Goal: Information Seeking & Learning: Learn about a topic

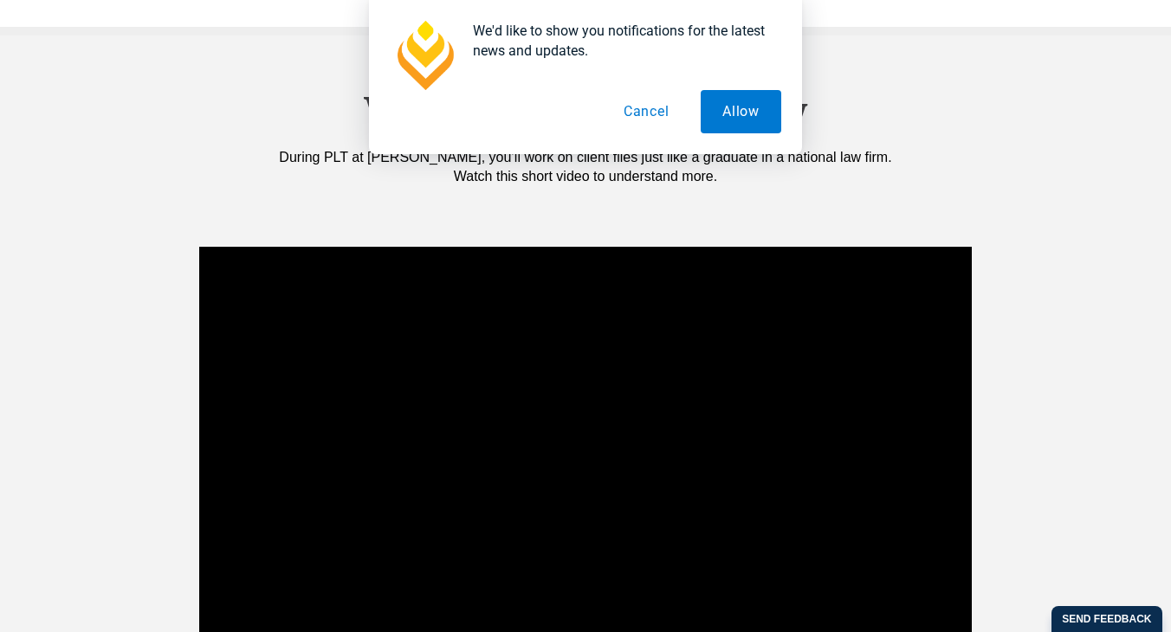
scroll to position [1610, 0]
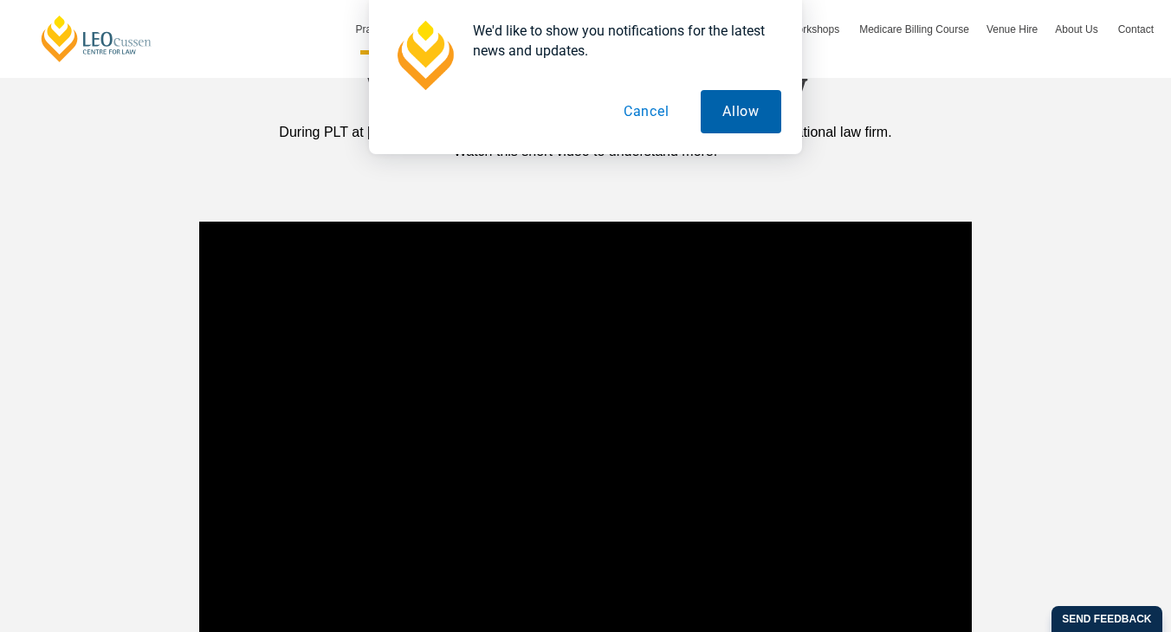
click at [735, 112] on button "Allow" at bounding box center [741, 111] width 81 height 43
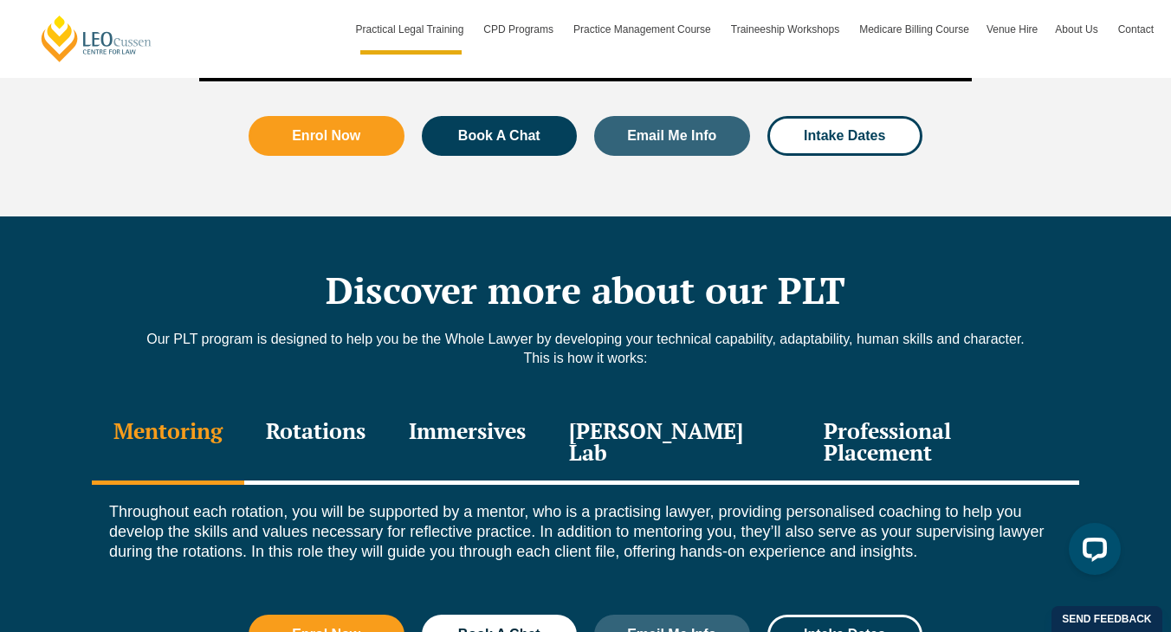
scroll to position [2321, 0]
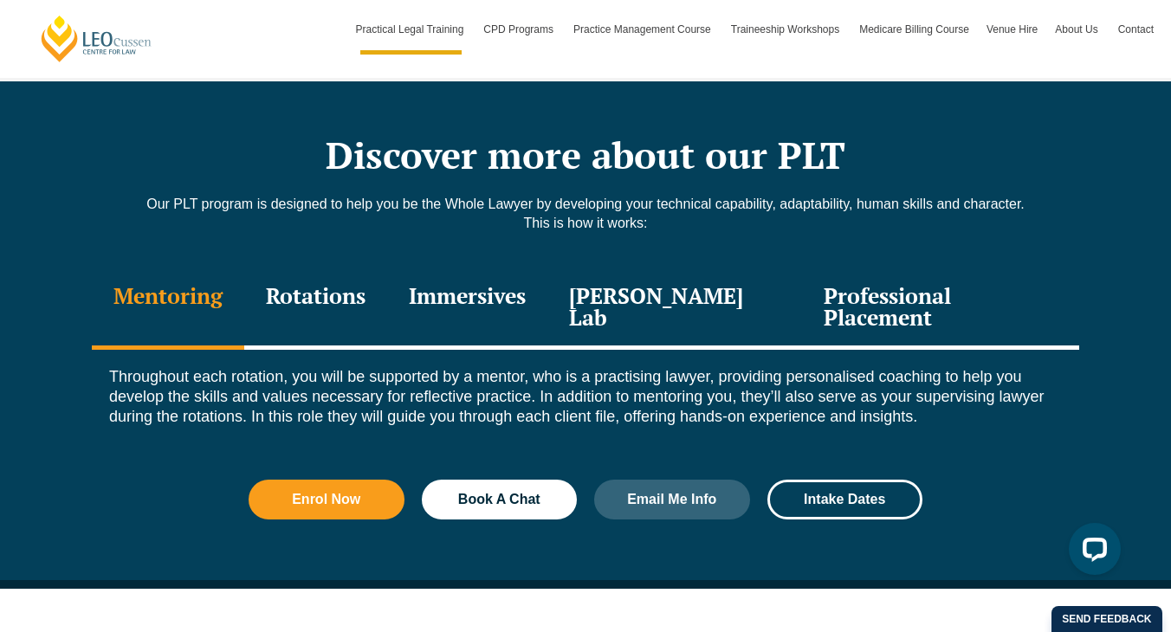
click at [340, 268] on div "Rotations" at bounding box center [315, 309] width 143 height 82
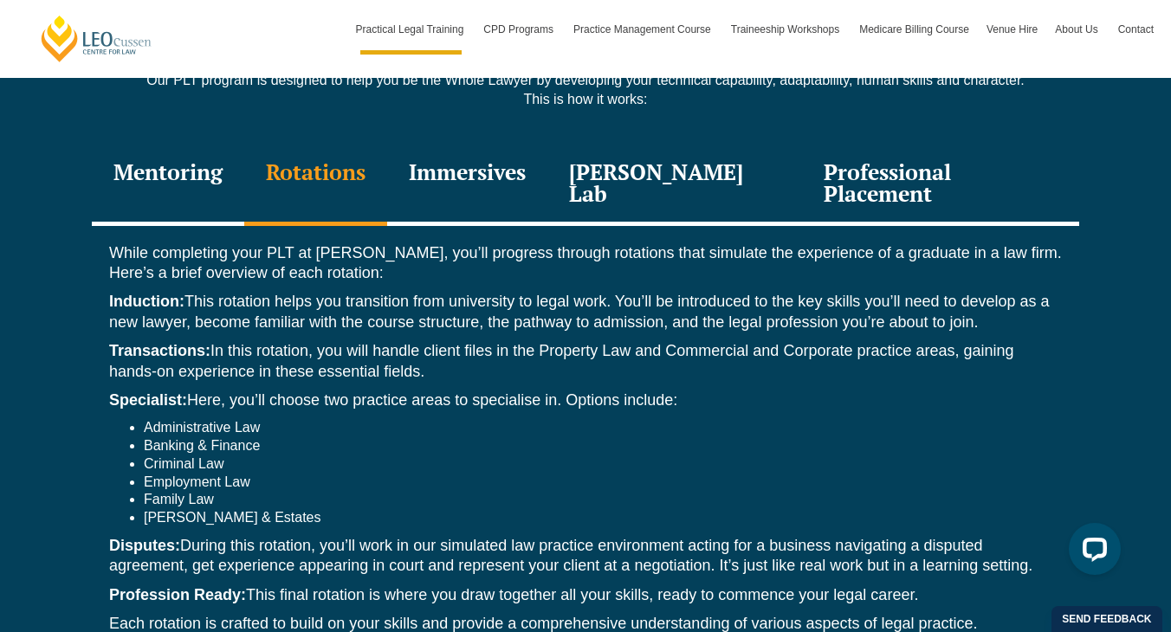
scroll to position [2446, 0]
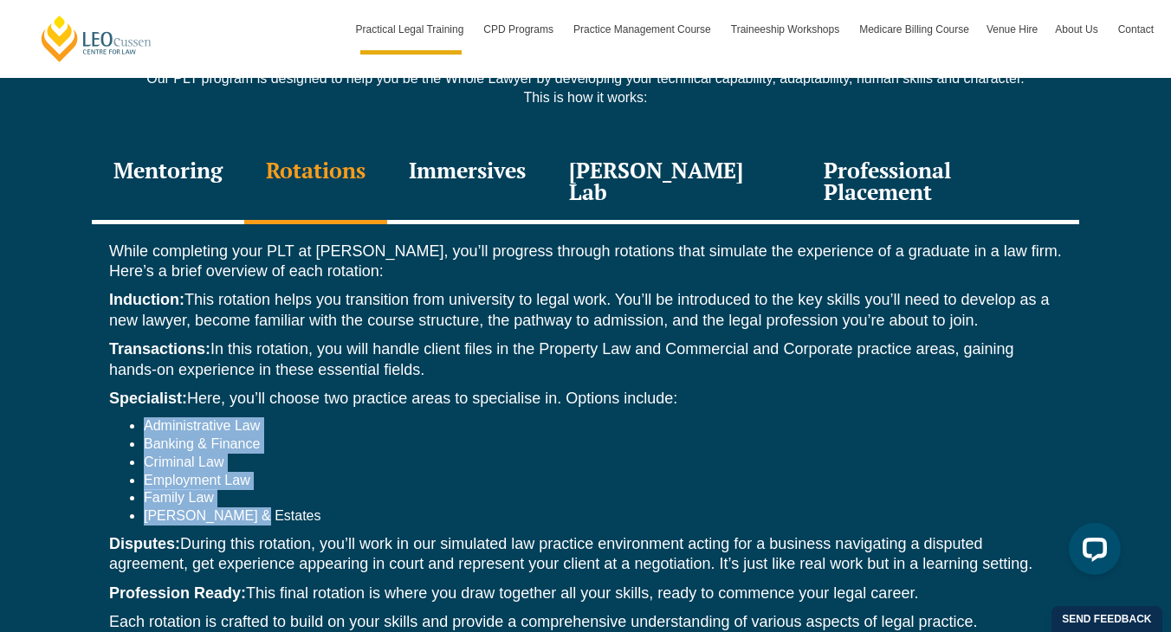
drag, startPoint x: 255, startPoint y: 449, endPoint x: 146, endPoint y: 360, distance: 139.8
click at [146, 418] on ul "Administrative Law Banking & Finance Criminal Law Employment Law Family Law Wil…" at bounding box center [585, 472] width 953 height 108
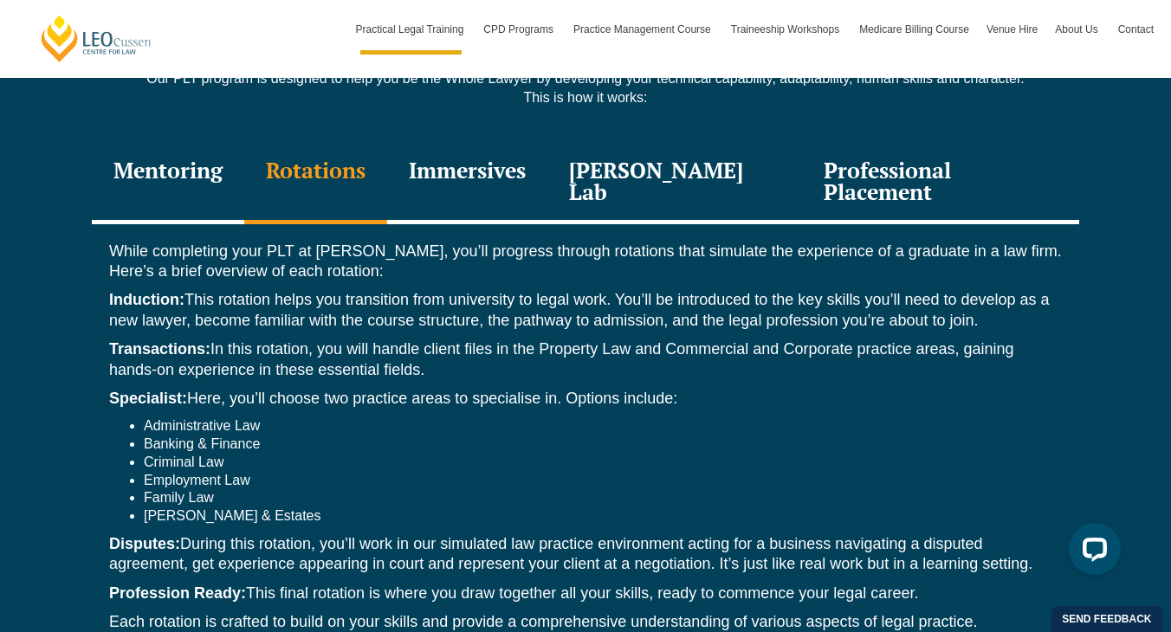
click at [144, 418] on li "Administrative Law" at bounding box center [603, 427] width 918 height 18
click at [249, 508] on li "[PERSON_NAME] & Estates" at bounding box center [603, 517] width 918 height 18
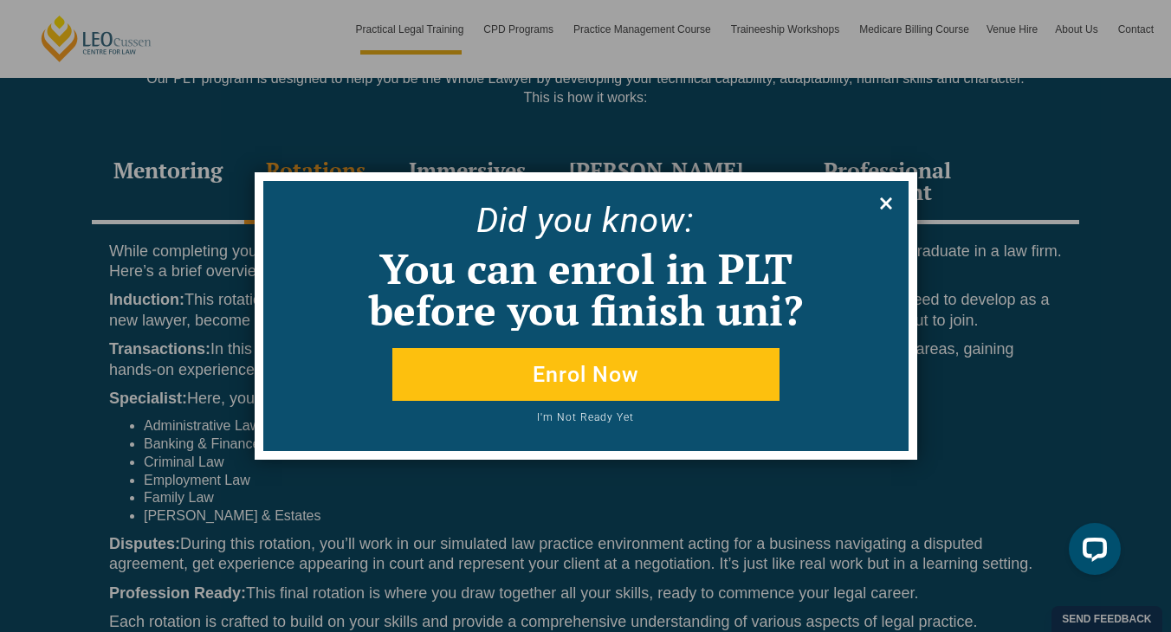
click at [884, 202] on icon at bounding box center [886, 204] width 12 height 12
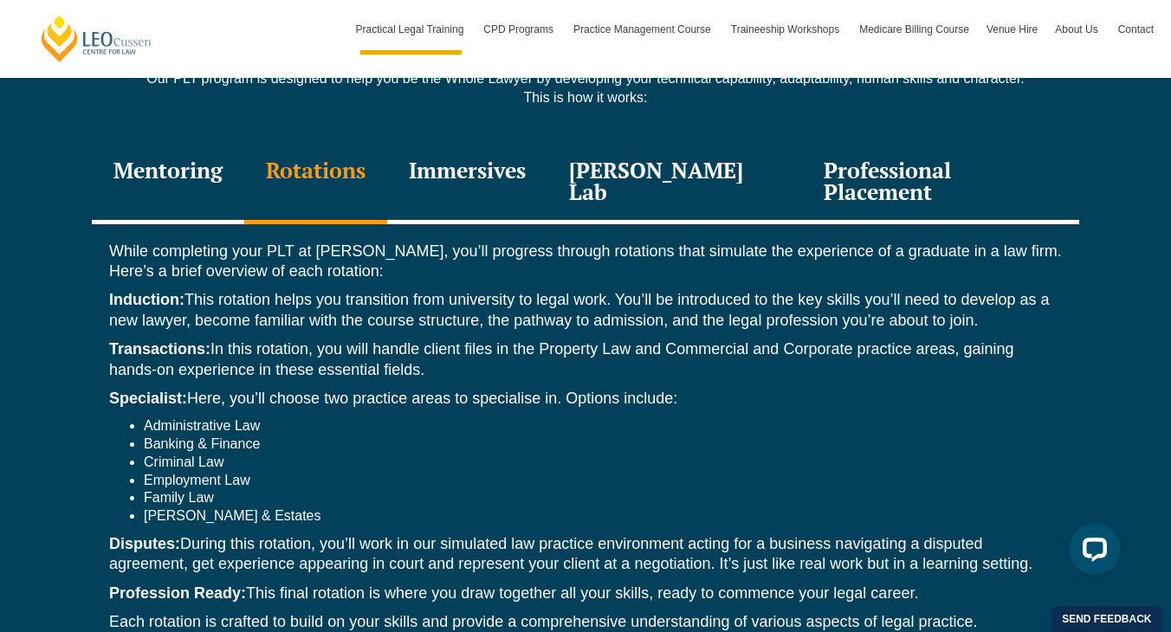
click at [489, 142] on div "Immersives" at bounding box center [467, 183] width 160 height 82
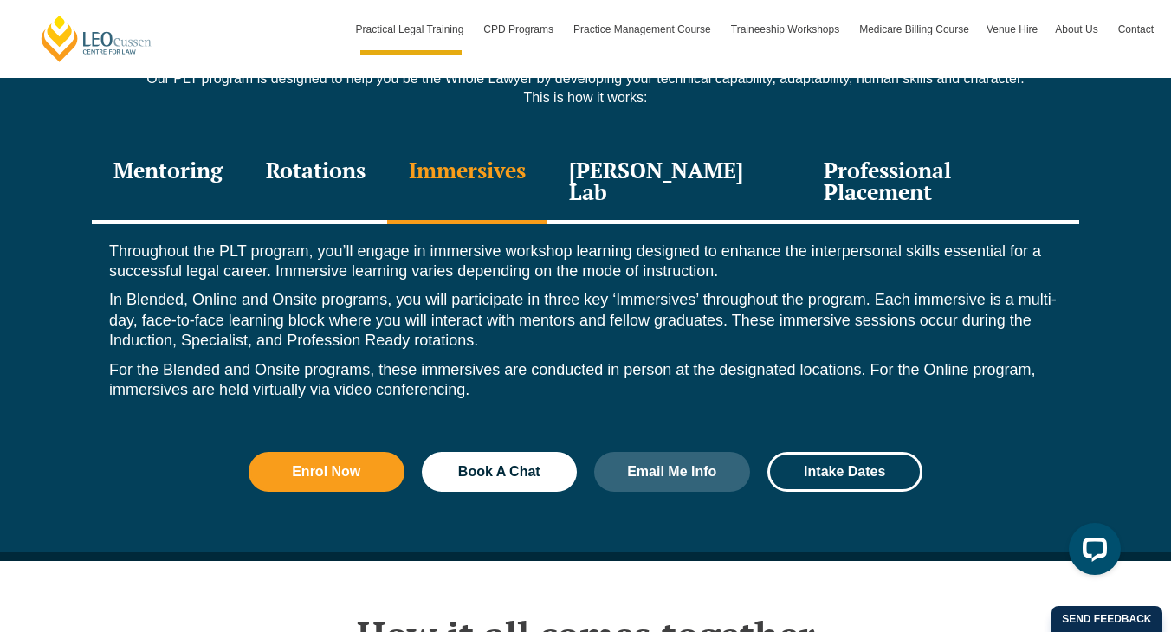
click at [189, 142] on div "Mentoring" at bounding box center [168, 183] width 152 height 82
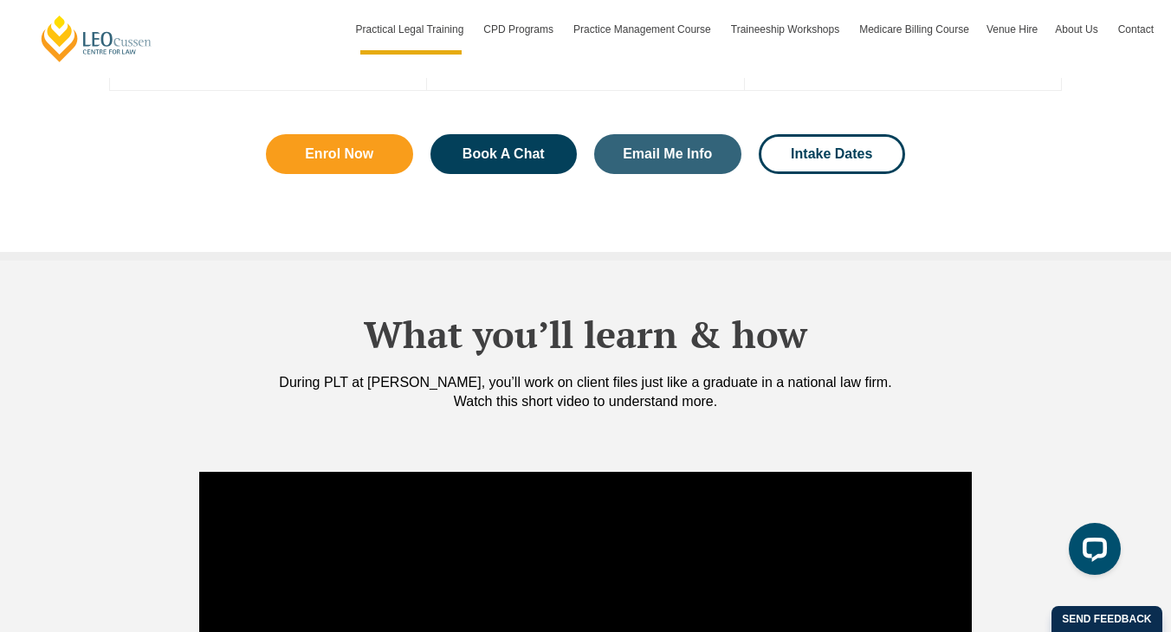
scroll to position [1329, 0]
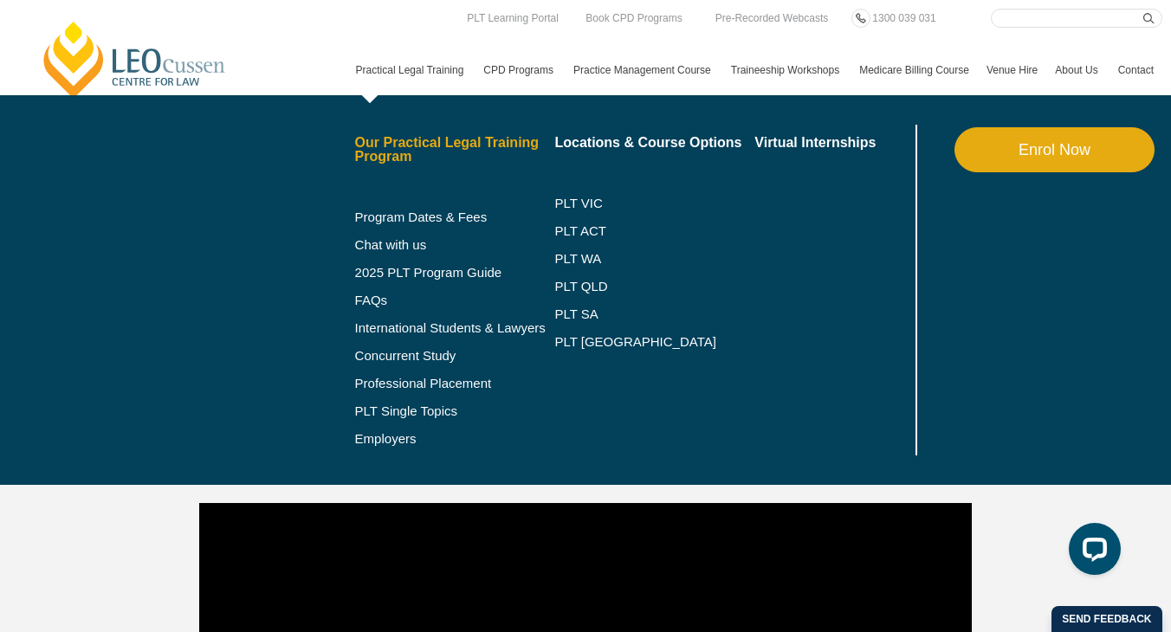
click at [389, 147] on link "Our Practical Legal Training Program" at bounding box center [455, 150] width 200 height 28
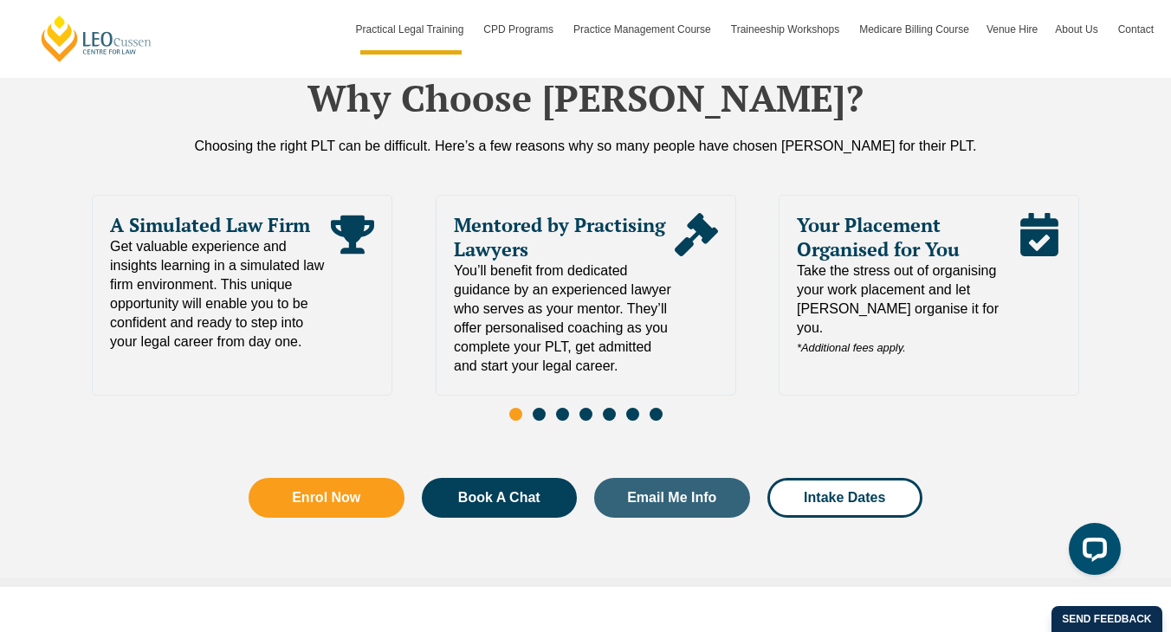
scroll to position [3753, 0]
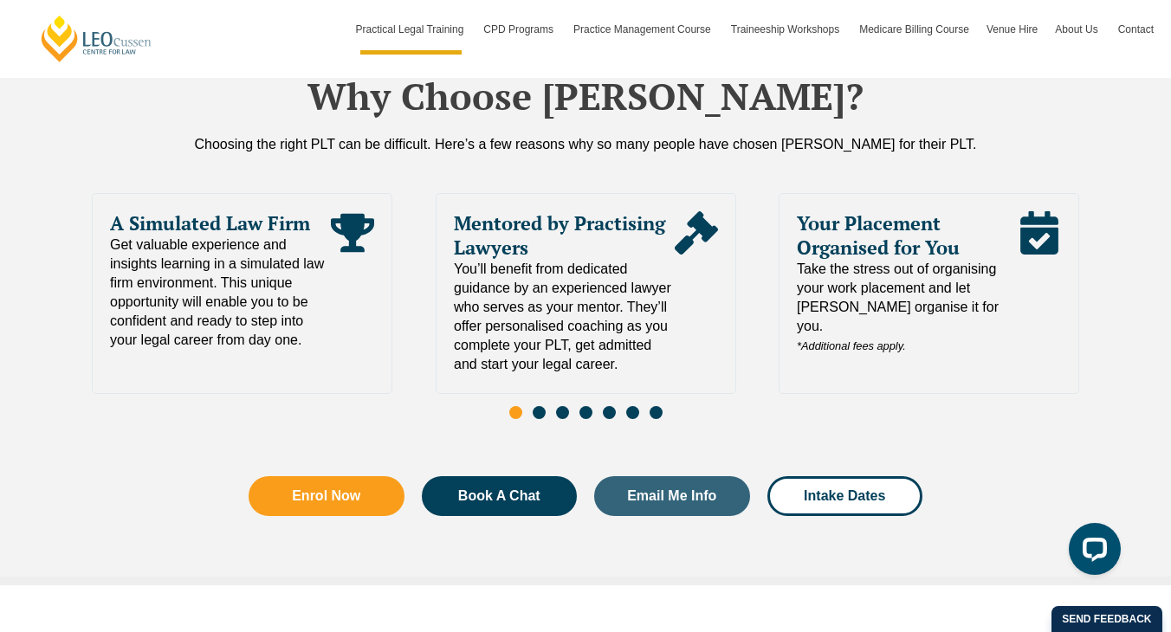
click at [540, 406] on span "Go to slide 2" at bounding box center [539, 412] width 13 height 13
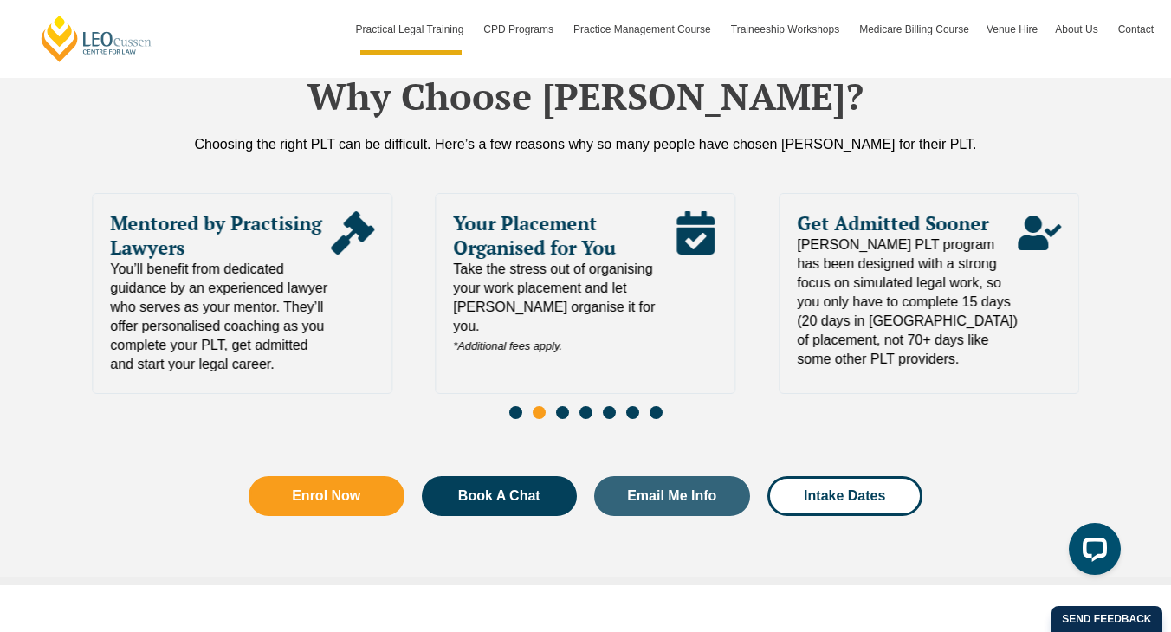
click at [566, 406] on span "Go to slide 3" at bounding box center [562, 412] width 13 height 13
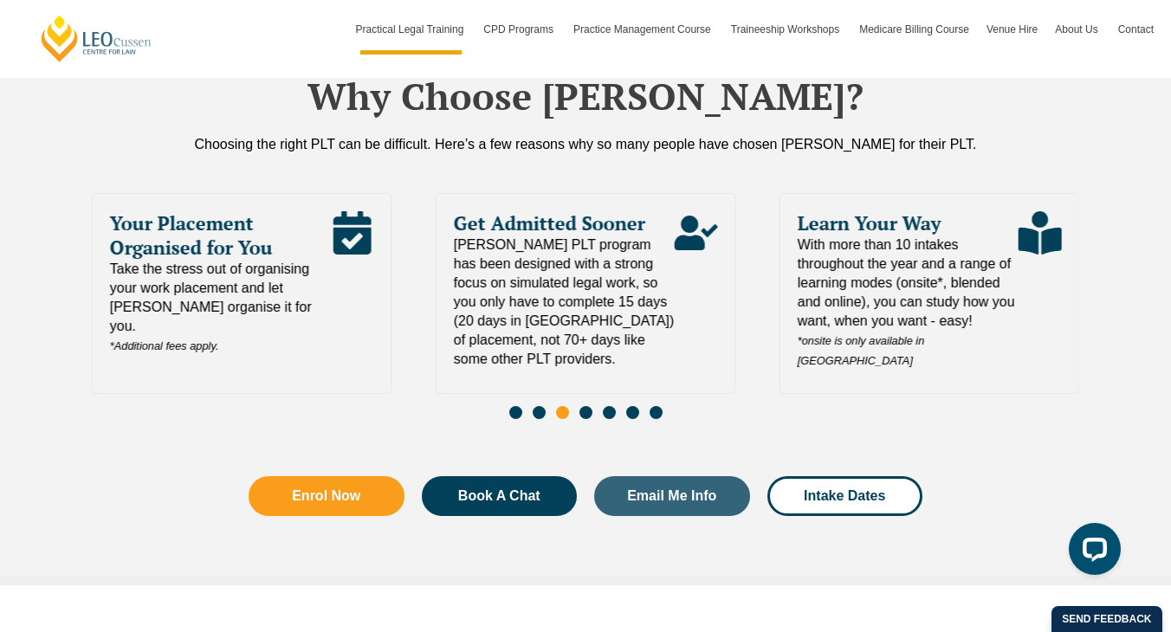
click at [589, 406] on span "Go to slide 4" at bounding box center [586, 412] width 13 height 13
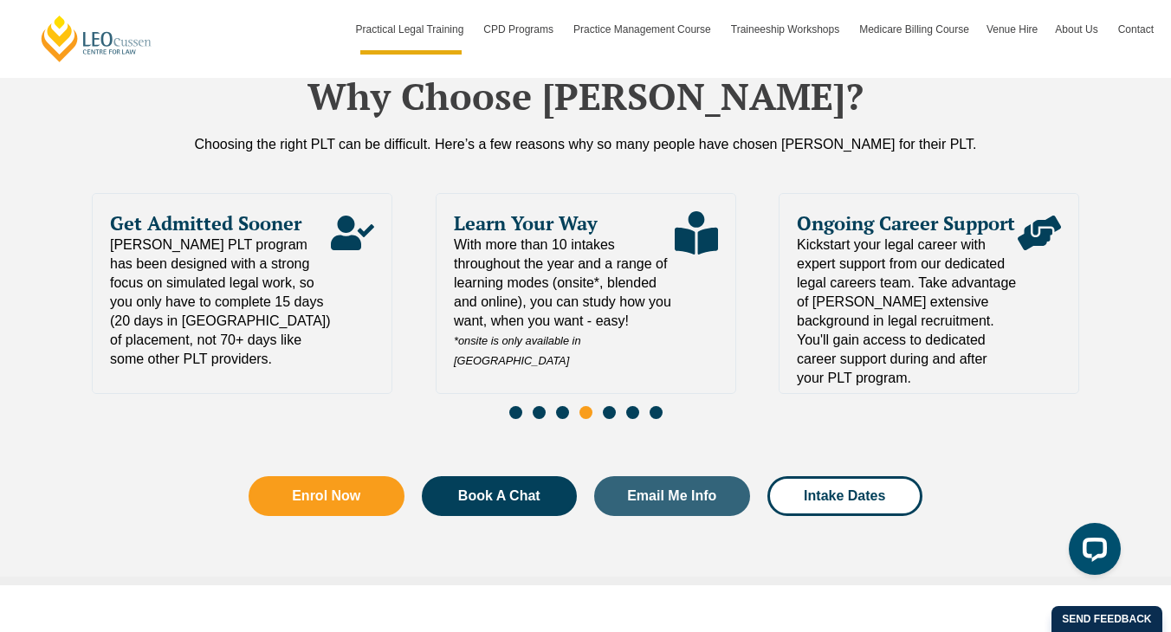
click at [607, 406] on span "Go to slide 5" at bounding box center [609, 412] width 13 height 13
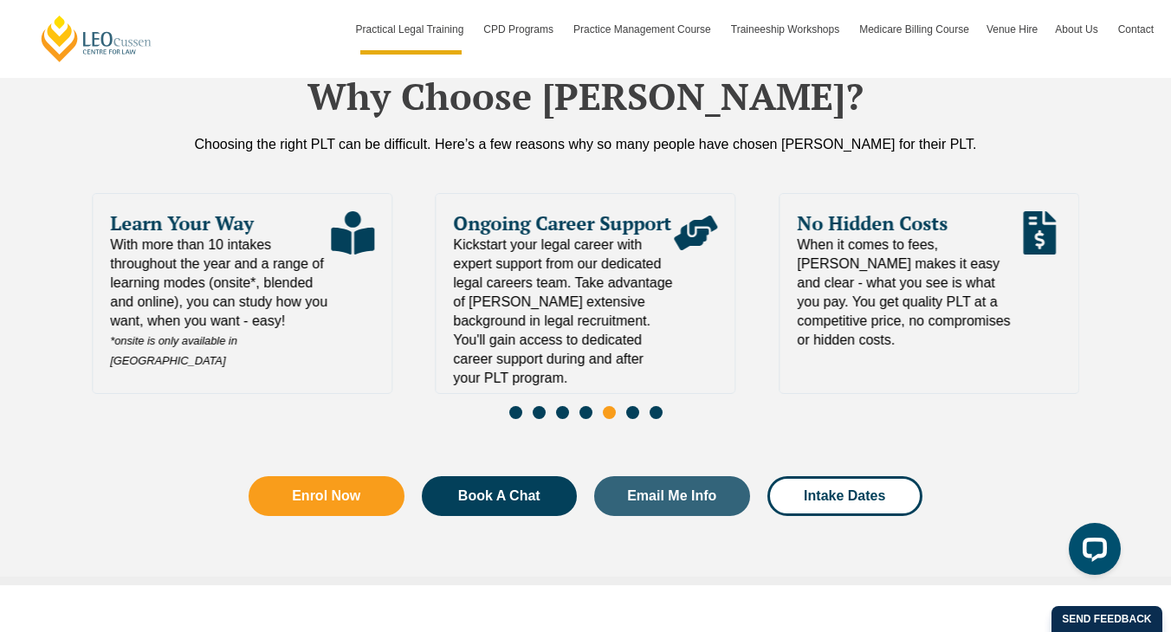
click at [632, 406] on span "Go to slide 6" at bounding box center [632, 412] width 13 height 13
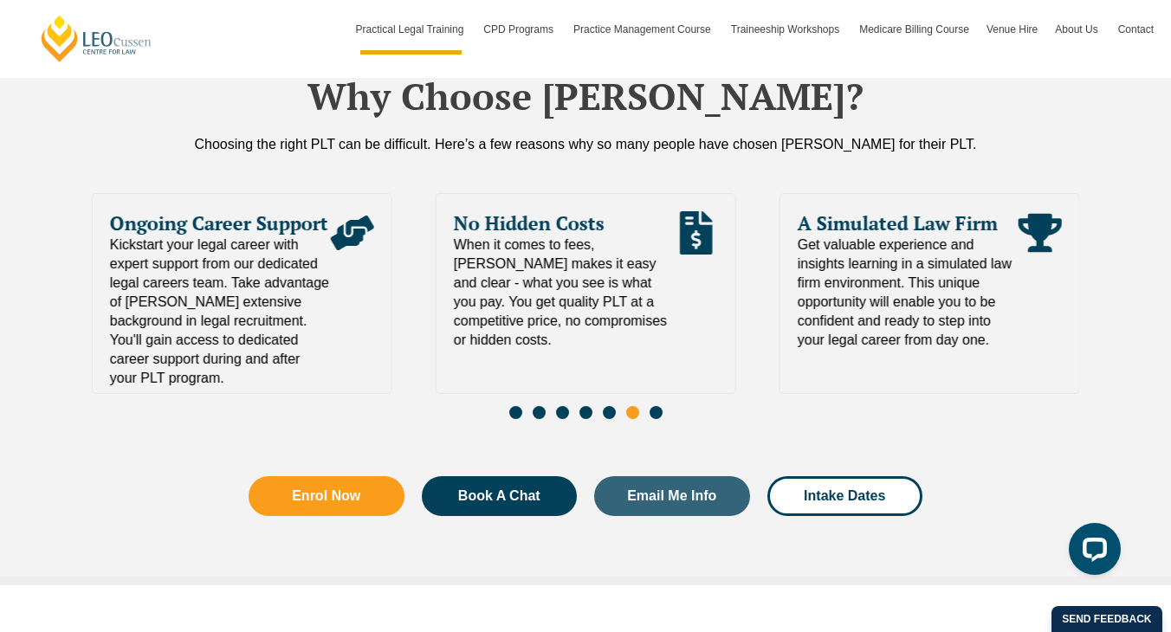
click at [656, 406] on span "Go to slide 7" at bounding box center [656, 412] width 13 height 13
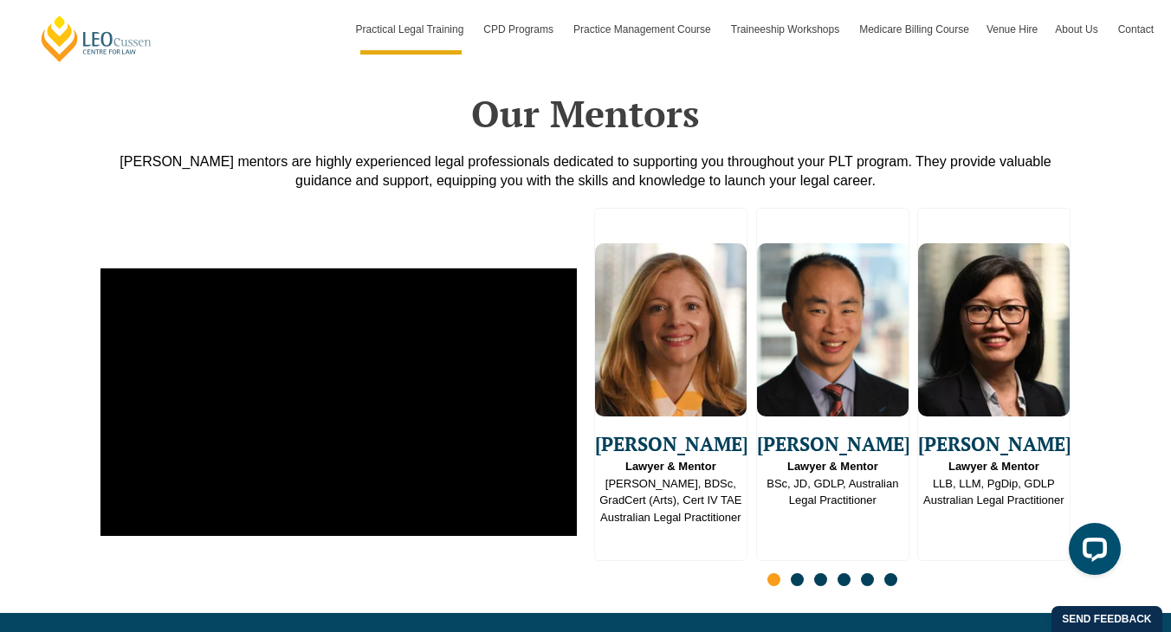
scroll to position [4329, 0]
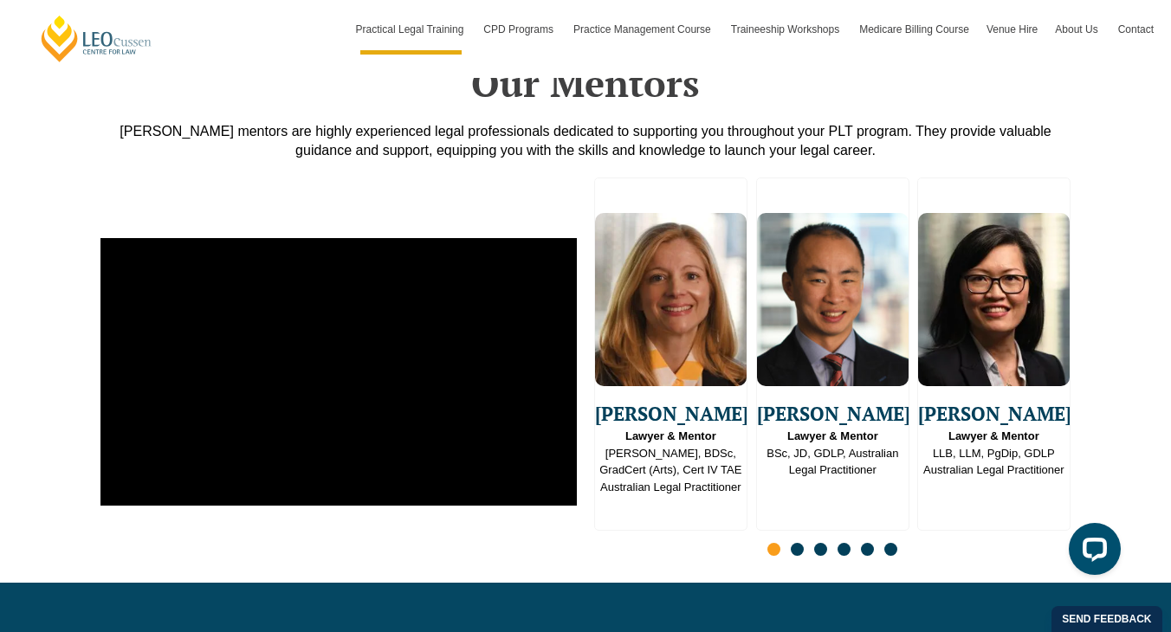
click at [800, 543] on span "Go to slide 2" at bounding box center [797, 549] width 13 height 13
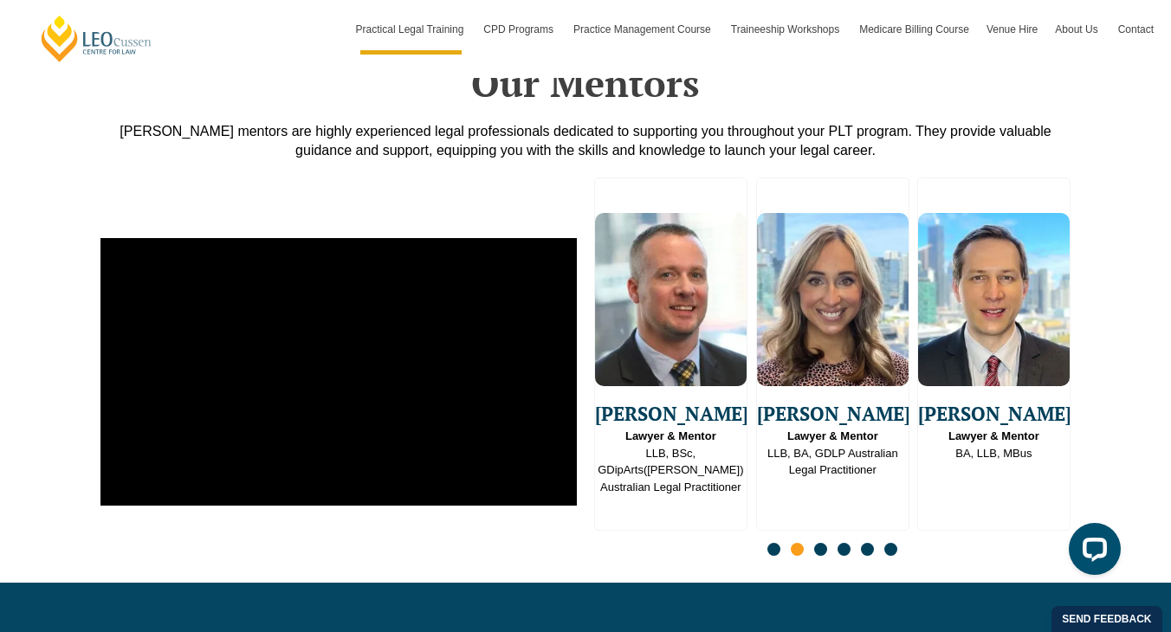
click at [824, 543] on span "Go to slide 3" at bounding box center [820, 549] width 13 height 13
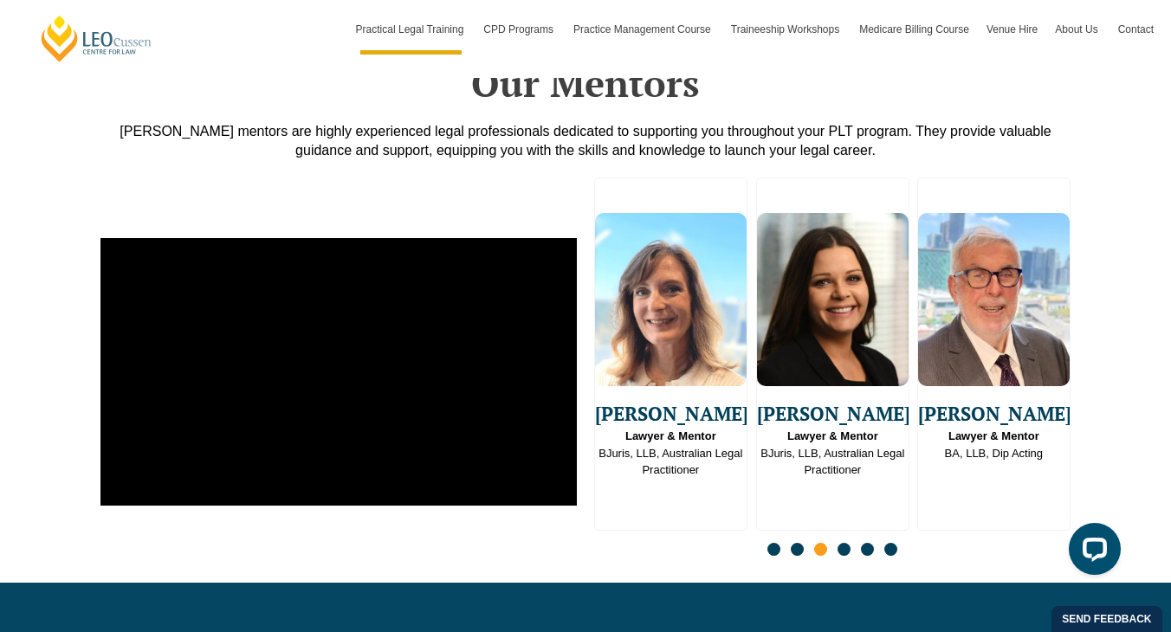
click at [849, 543] on span "Go to slide 4" at bounding box center [844, 549] width 13 height 13
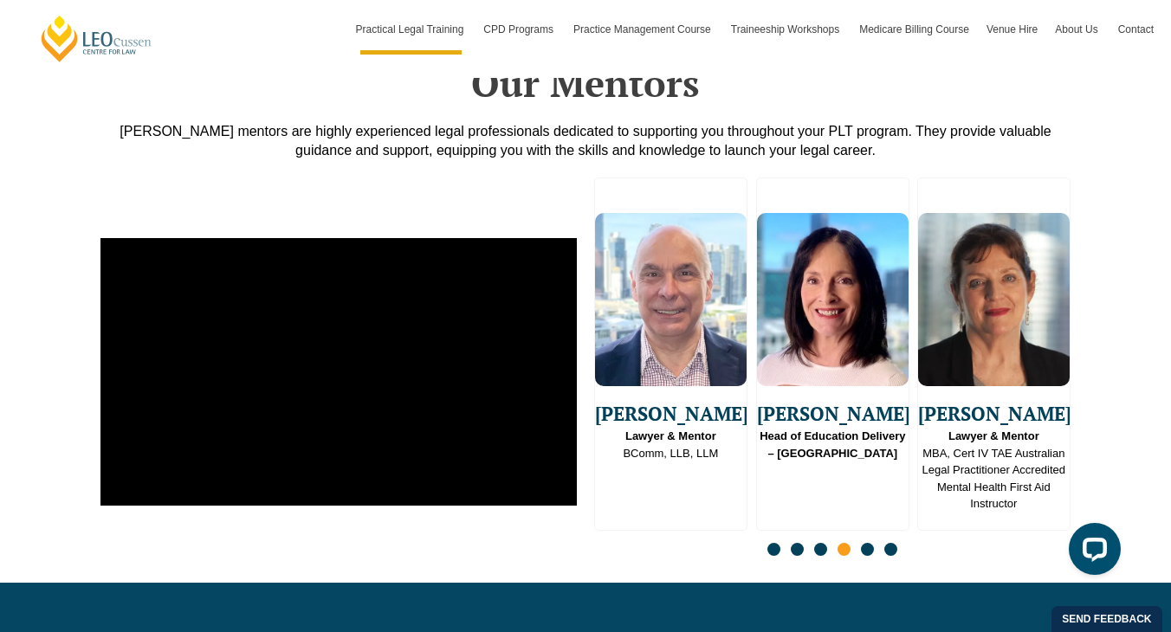
click at [867, 543] on span "Go to slide 5" at bounding box center [867, 549] width 13 height 13
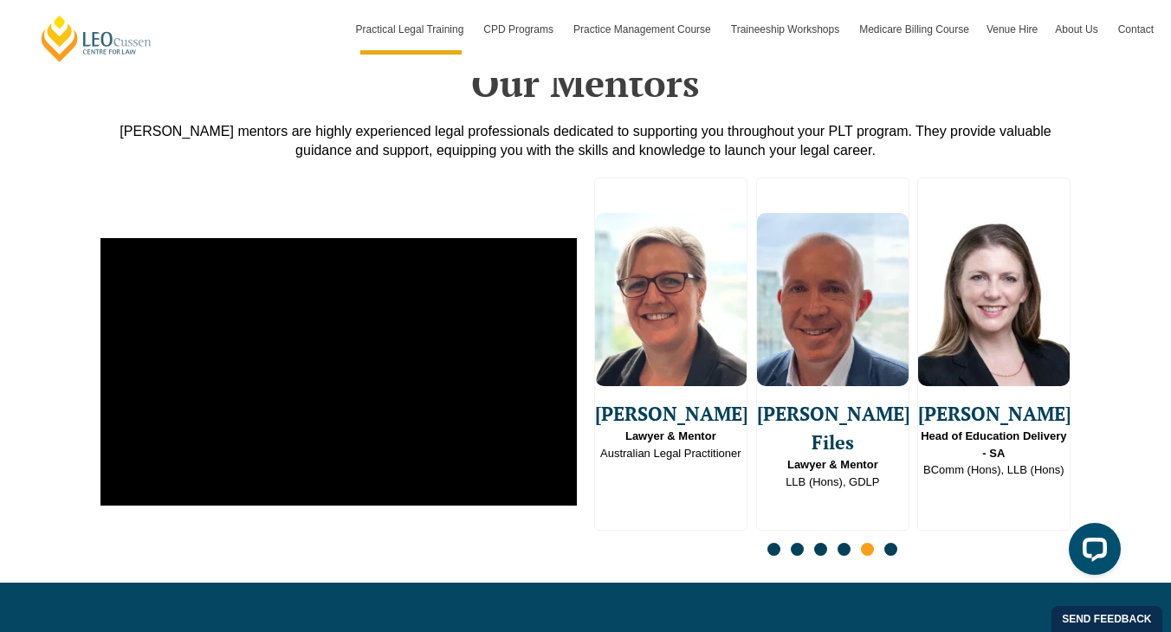
click at [895, 543] on span "Go to slide 6" at bounding box center [891, 549] width 13 height 13
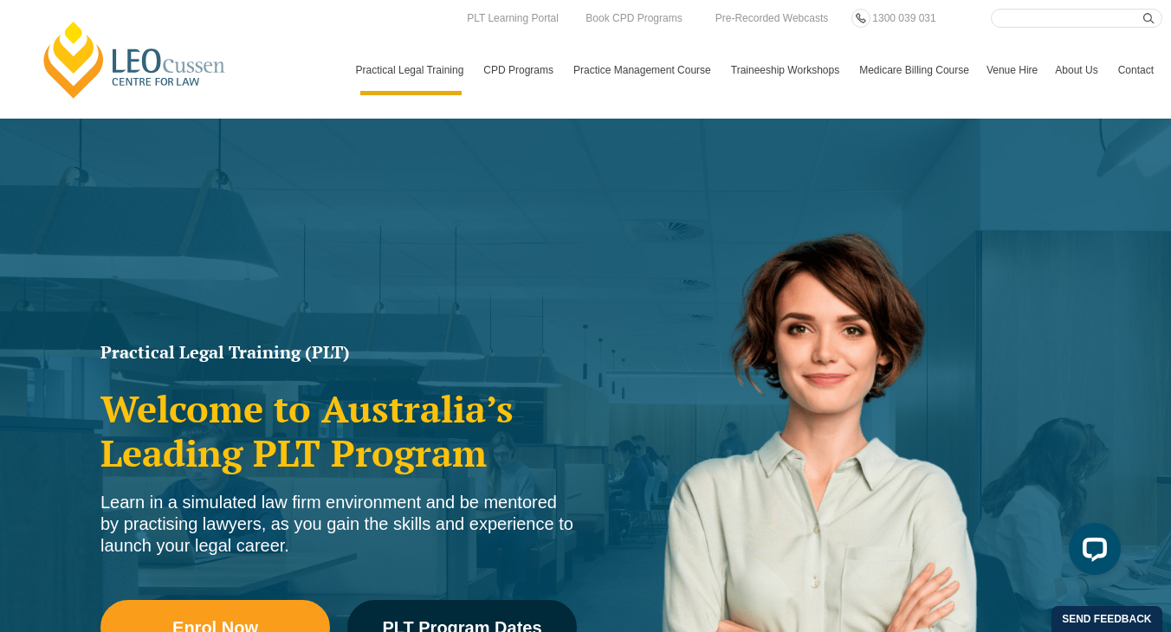
scroll to position [0, 0]
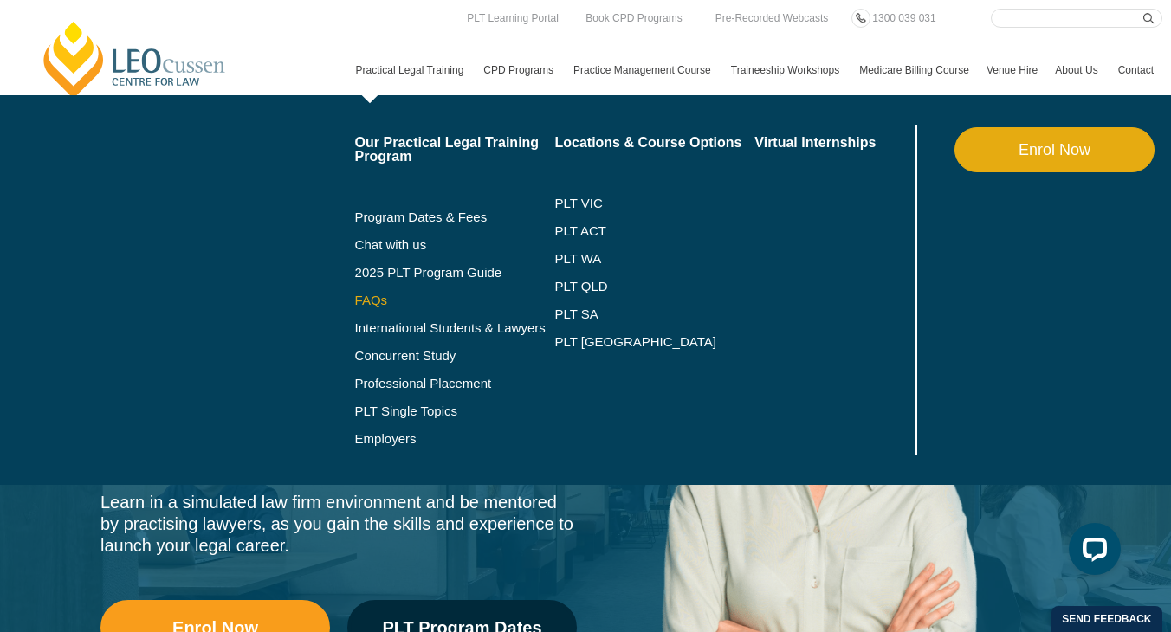
click at [355, 301] on link "FAQs" at bounding box center [455, 301] width 200 height 14
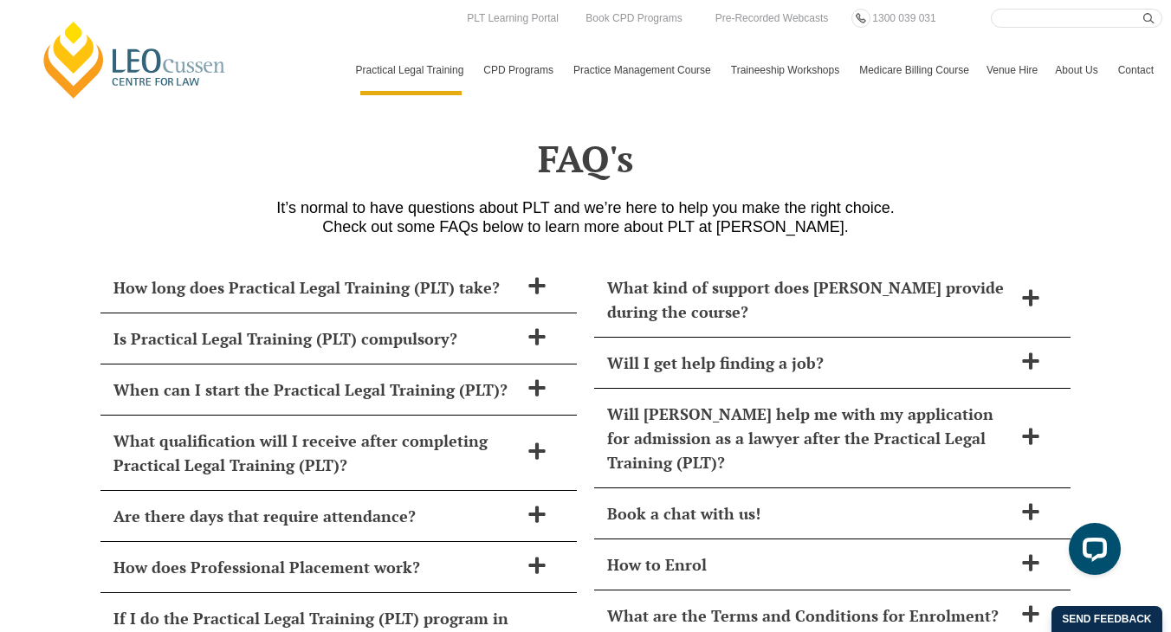
scroll to position [7343, 0]
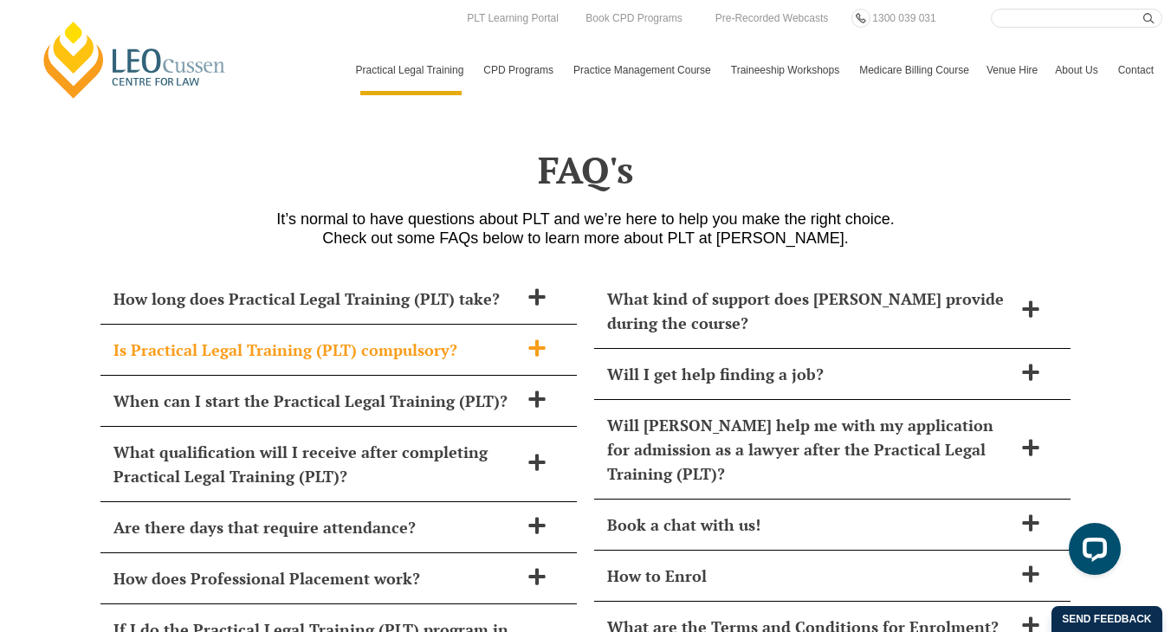
click at [133, 338] on span "Is Practical Legal Training (PLT) compulsory?" at bounding box center [315, 350] width 405 height 24
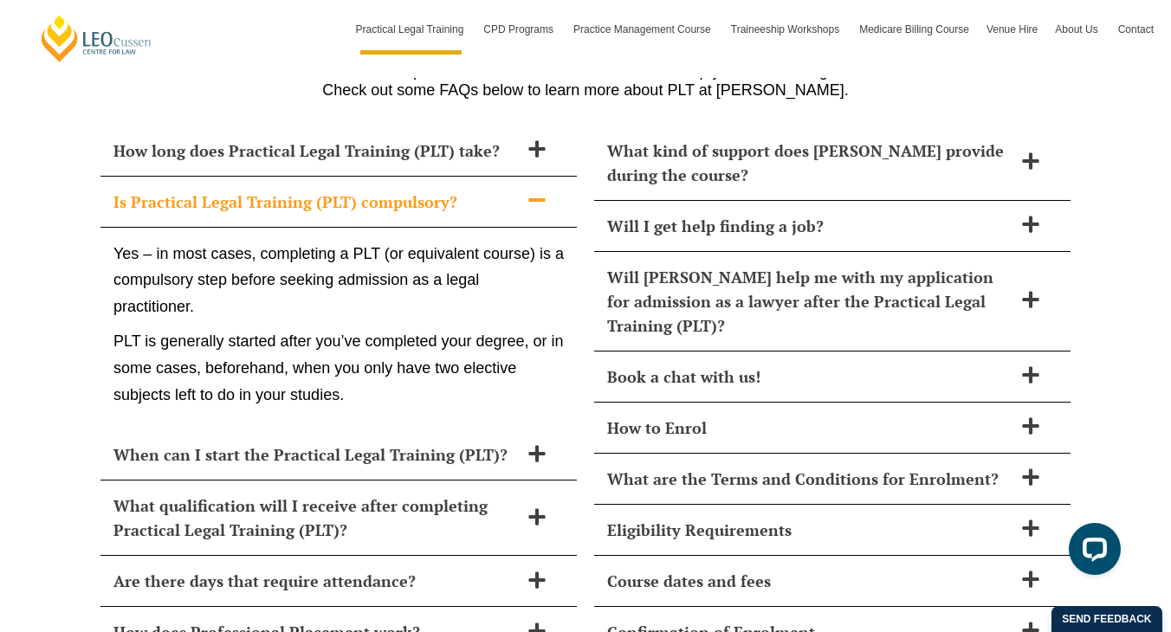
scroll to position [7505, 0]
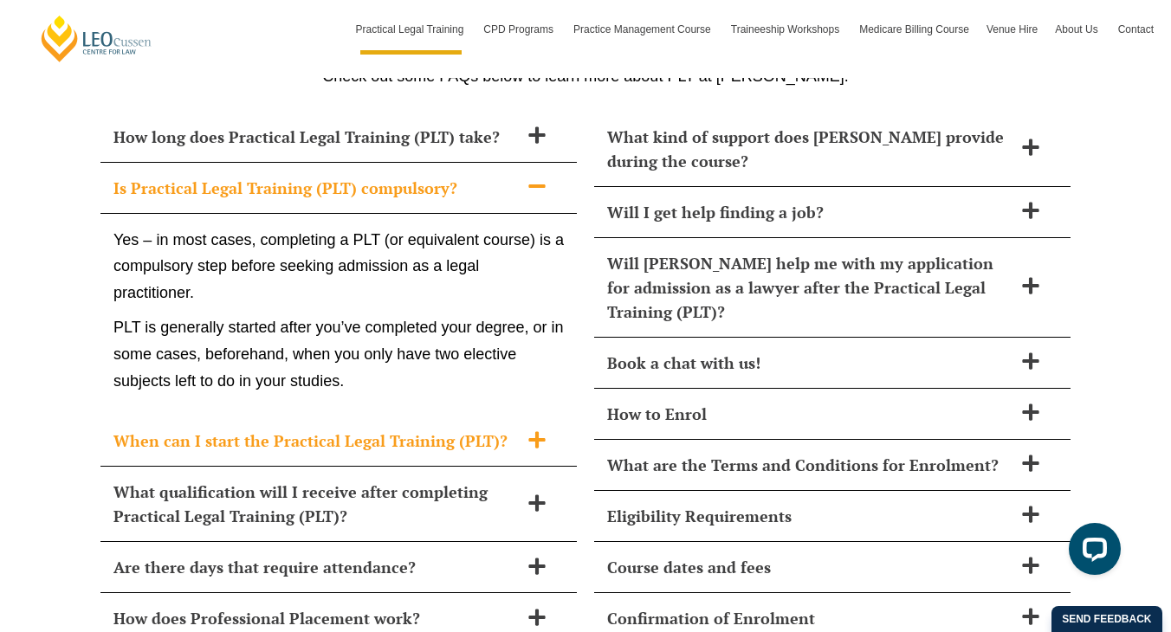
click at [138, 429] on span "When can I start the Practical Legal Training (PLT)?" at bounding box center [315, 441] width 405 height 24
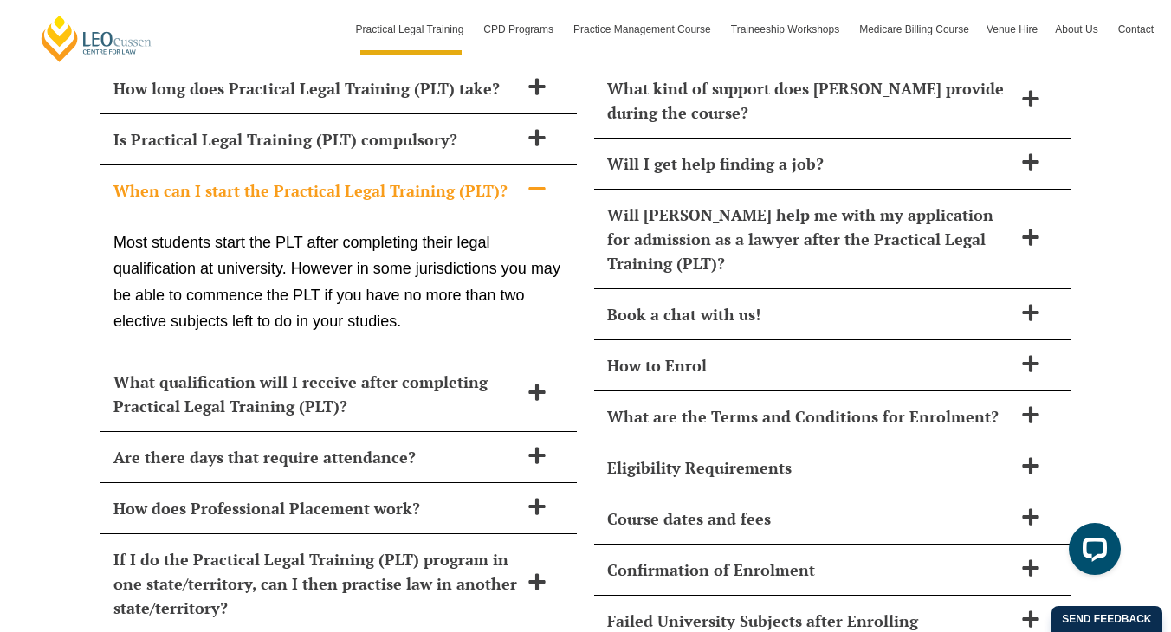
scroll to position [7558, 0]
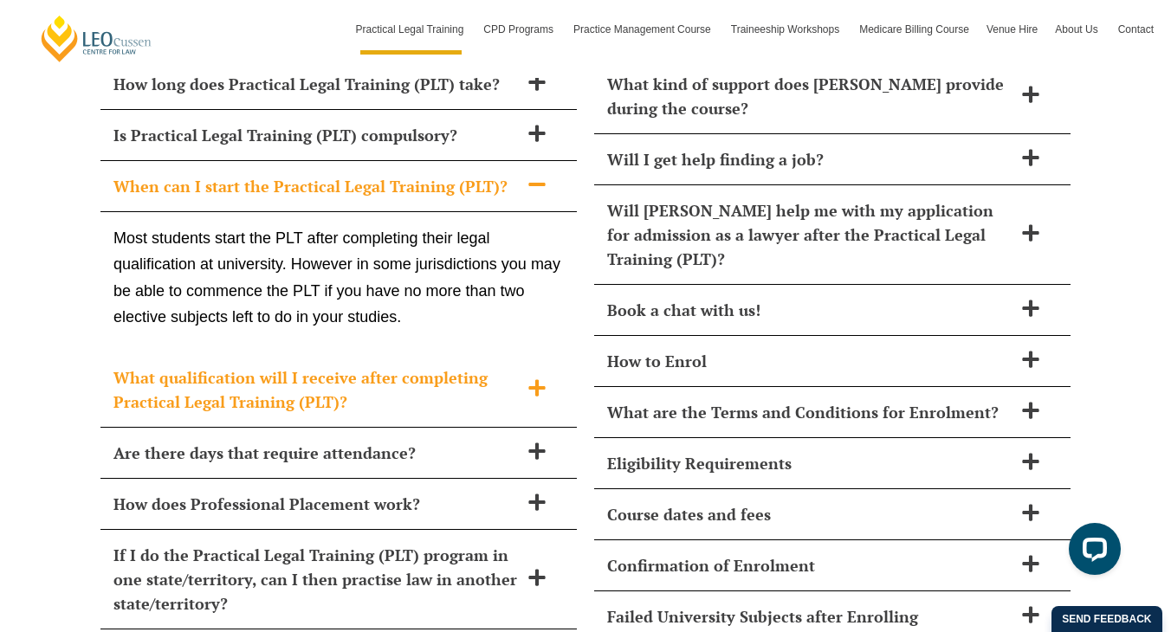
click at [133, 366] on span "What qualification will I receive after completing Practical Legal Training (PL…" at bounding box center [315, 390] width 405 height 49
